Goal: Task Accomplishment & Management: Complete application form

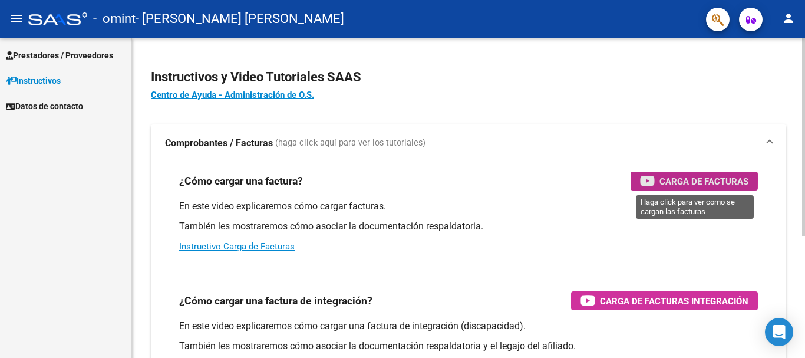
click at [683, 179] on span "Carga de Facturas" at bounding box center [704, 181] width 89 height 15
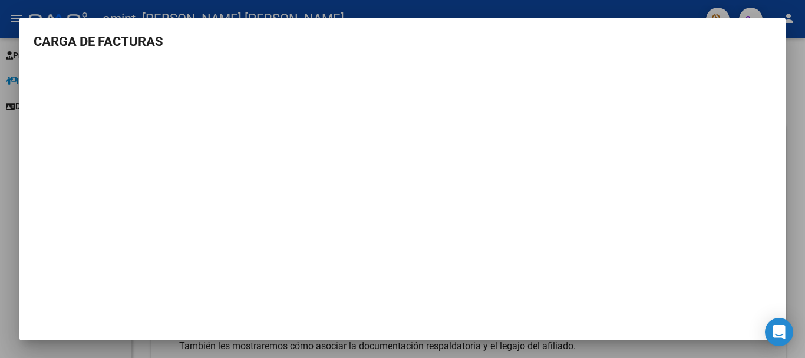
click at [5, 65] on div at bounding box center [402, 179] width 805 height 358
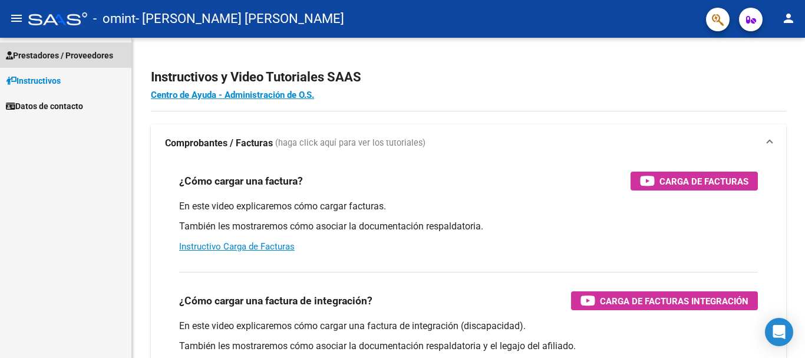
click at [50, 56] on span "Prestadores / Proveedores" at bounding box center [59, 55] width 107 height 13
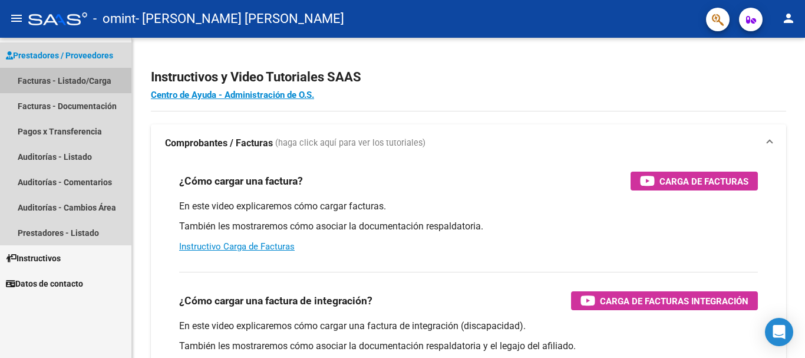
click at [54, 82] on link "Facturas - Listado/Carga" at bounding box center [65, 80] width 131 height 25
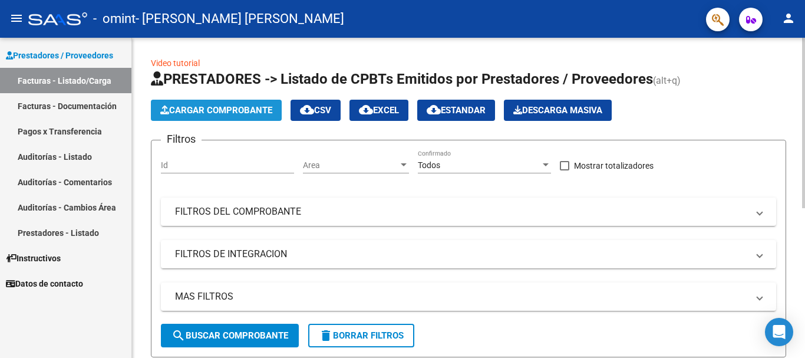
click at [244, 114] on span "Cargar Comprobante" at bounding box center [216, 110] width 112 height 11
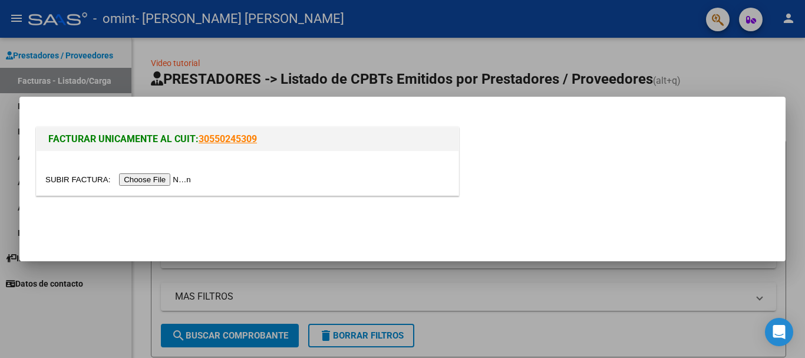
click at [159, 178] on input "file" at bounding box center [119, 179] width 149 height 12
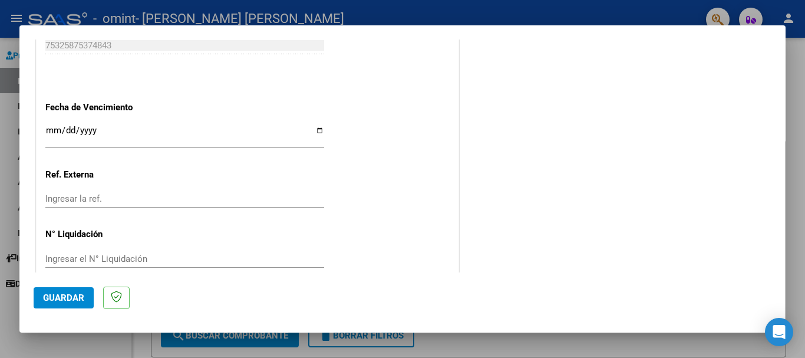
scroll to position [766, 0]
click at [54, 301] on span "Guardar" at bounding box center [63, 297] width 41 height 11
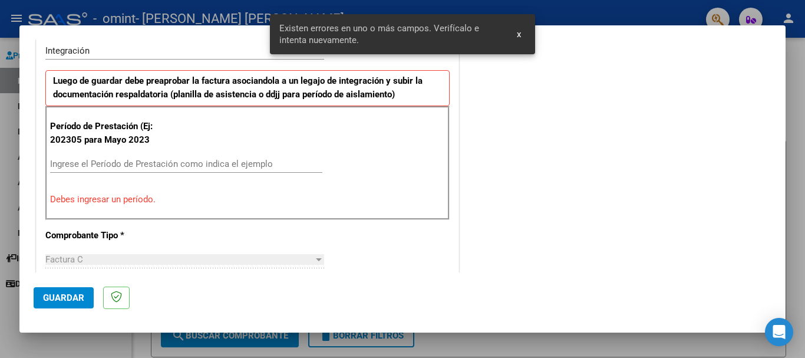
scroll to position [272, 0]
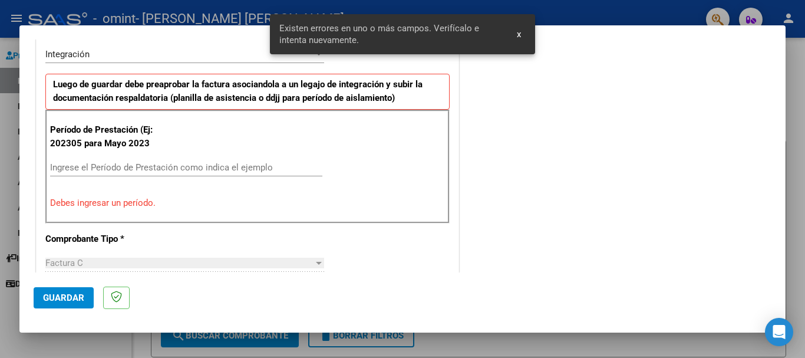
click at [92, 170] on input "Ingrese el Período de Prestación como indica el ejemplo" at bounding box center [186, 167] width 272 height 11
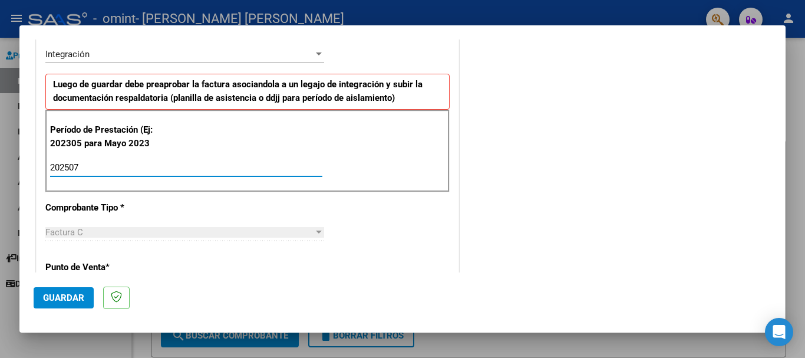
type input "202507"
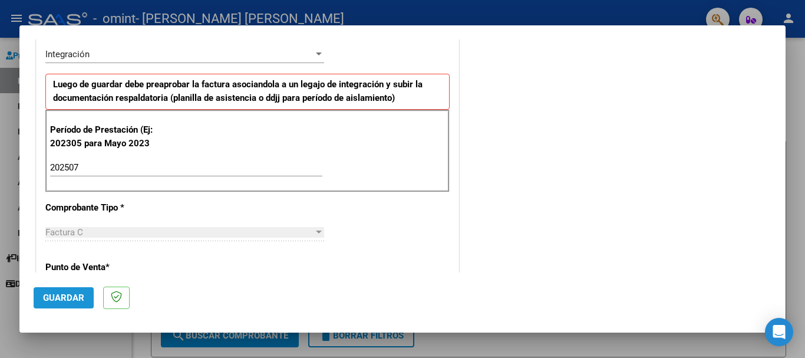
click at [51, 294] on span "Guardar" at bounding box center [63, 297] width 41 height 11
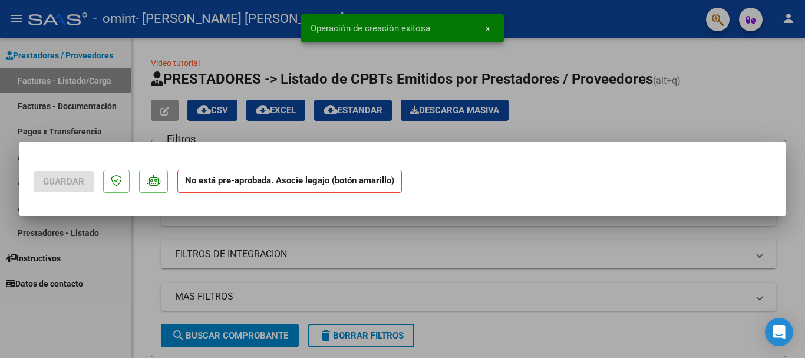
scroll to position [0, 0]
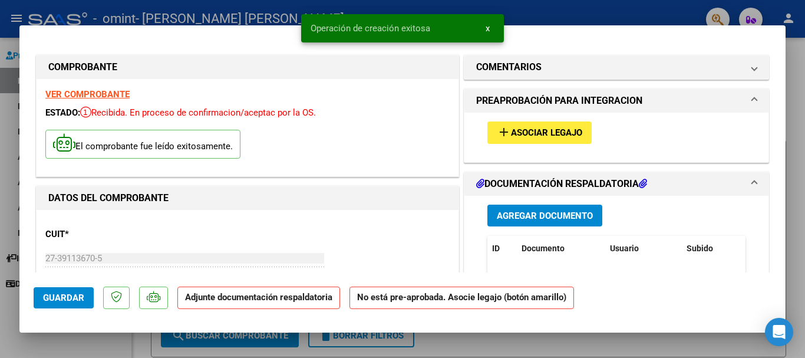
click at [542, 139] on button "add Asociar Legajo" at bounding box center [540, 132] width 104 height 22
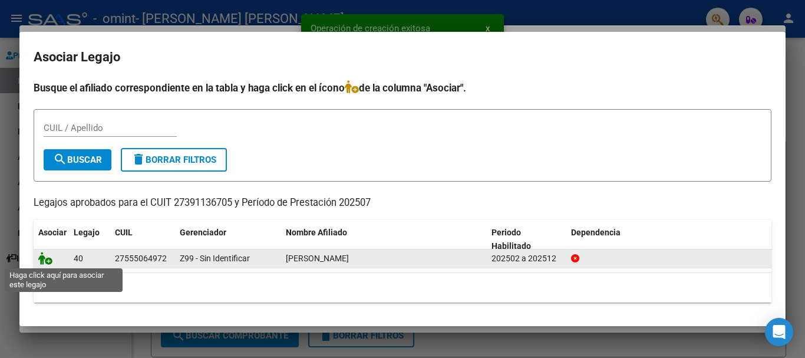
click at [49, 258] on icon at bounding box center [45, 258] width 14 height 13
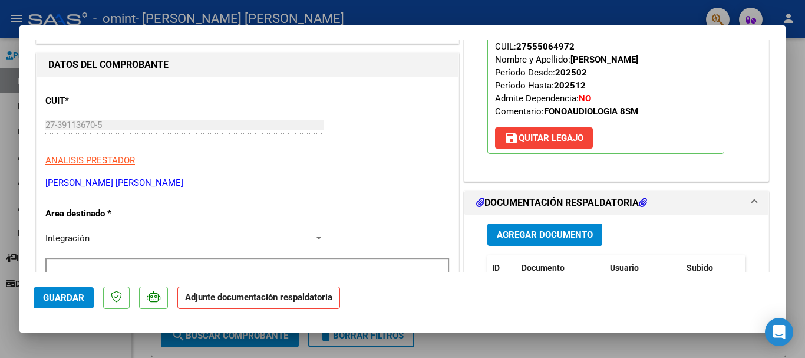
scroll to position [177, 0]
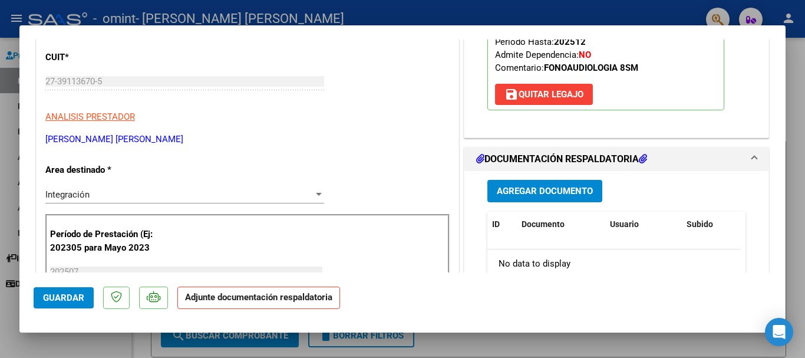
click at [539, 193] on span "Agregar Documento" at bounding box center [545, 191] width 96 height 11
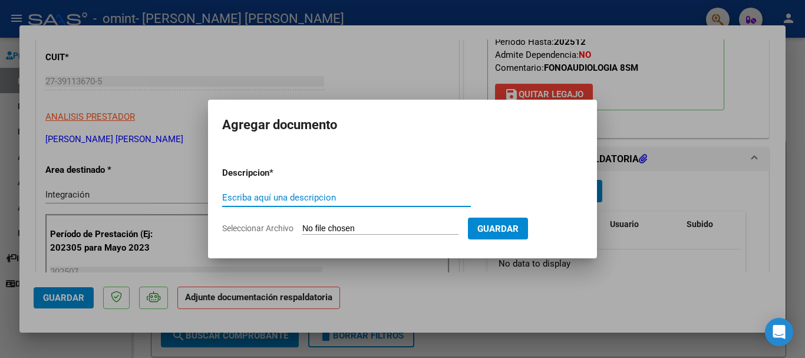
click at [291, 200] on input "Escriba aquí una descripcion" at bounding box center [346, 197] width 249 height 11
type input "FACTURA"
click at [326, 225] on input "Seleccionar Archivo" at bounding box center [380, 228] width 156 height 11
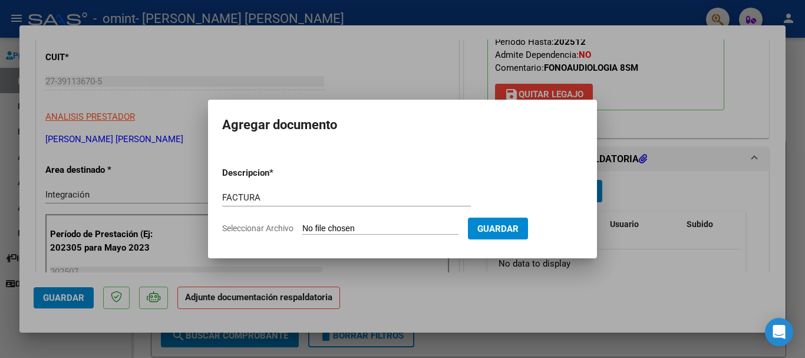
type input "C:\fakepath\27391136705_011_00001_00000975.pdf"
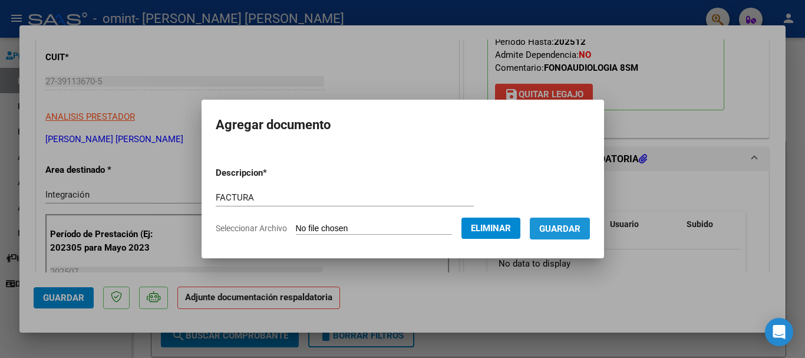
click at [568, 232] on span "Guardar" at bounding box center [559, 228] width 41 height 11
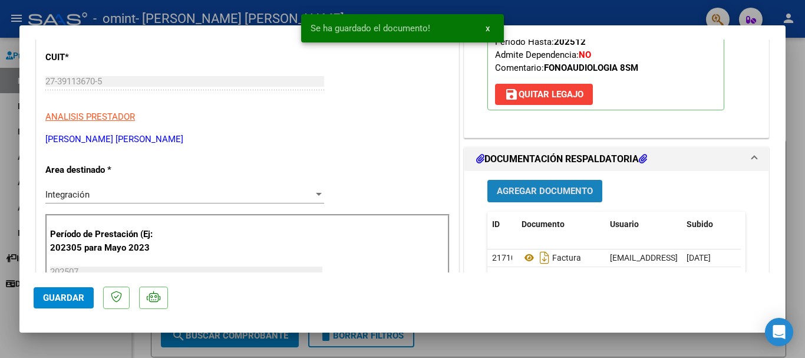
click at [535, 190] on span "Agregar Documento" at bounding box center [545, 191] width 96 height 11
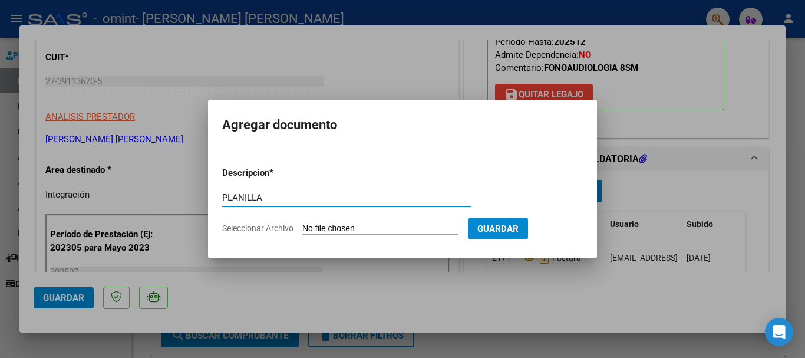
type input "PLANILLA"
click at [341, 230] on input "Seleccionar Archivo" at bounding box center [380, 228] width 156 height 11
type input "C:\fakepath\ASISTENCIA [PERSON_NAME] 25.pdf"
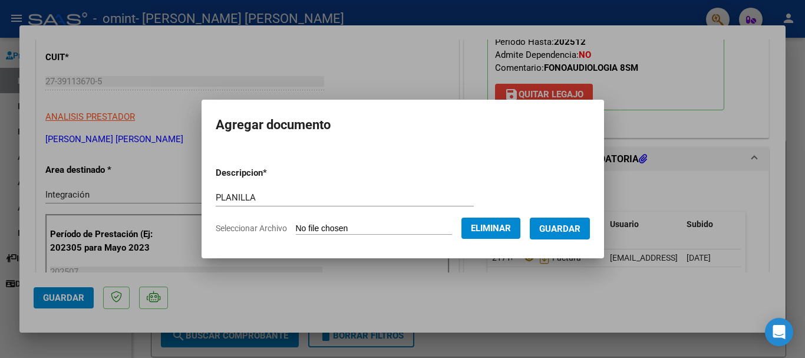
click at [562, 236] on button "Guardar" at bounding box center [560, 229] width 60 height 22
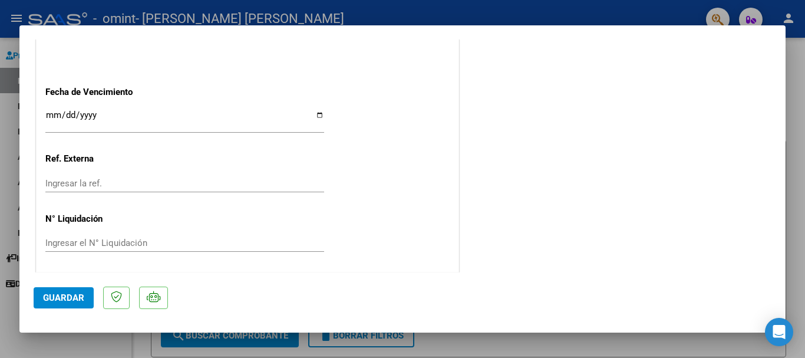
scroll to position [822, 0]
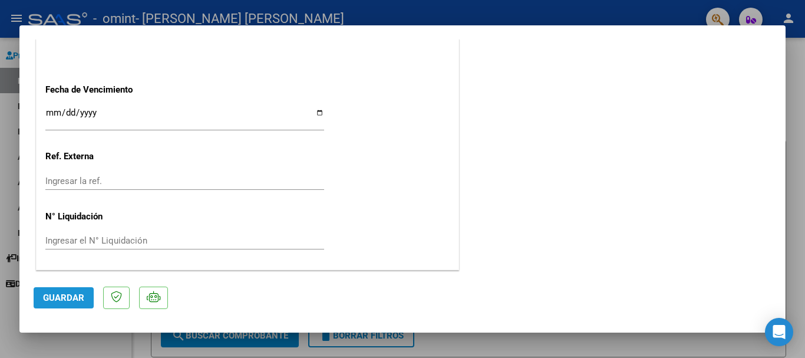
click at [45, 299] on span "Guardar" at bounding box center [63, 297] width 41 height 11
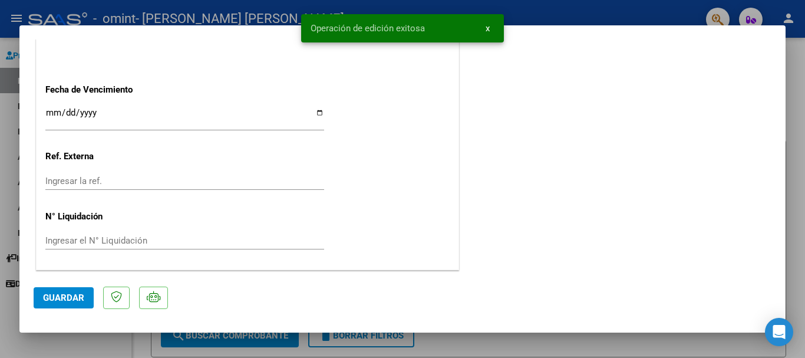
click at [59, 343] on div at bounding box center [402, 179] width 805 height 358
type input "$ 0,00"
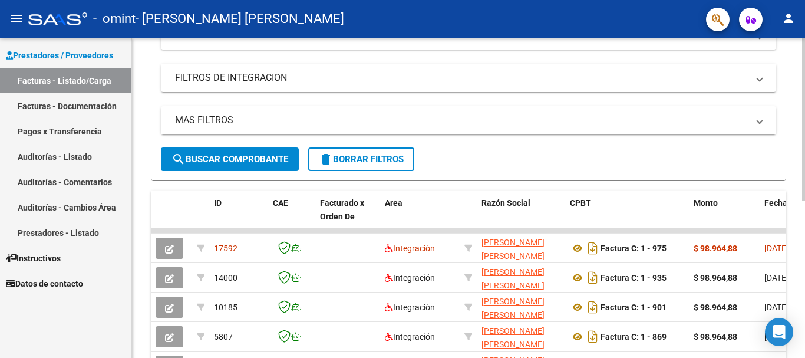
scroll to position [236, 0]
